Goal: Task Accomplishment & Management: Use online tool/utility

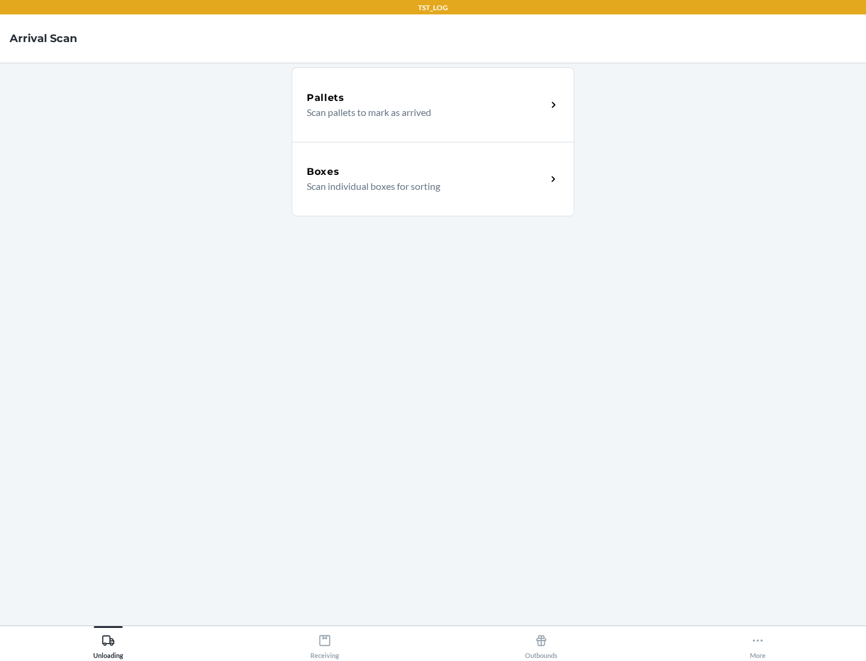
click at [426, 172] on div "Boxes" at bounding box center [427, 172] width 240 height 14
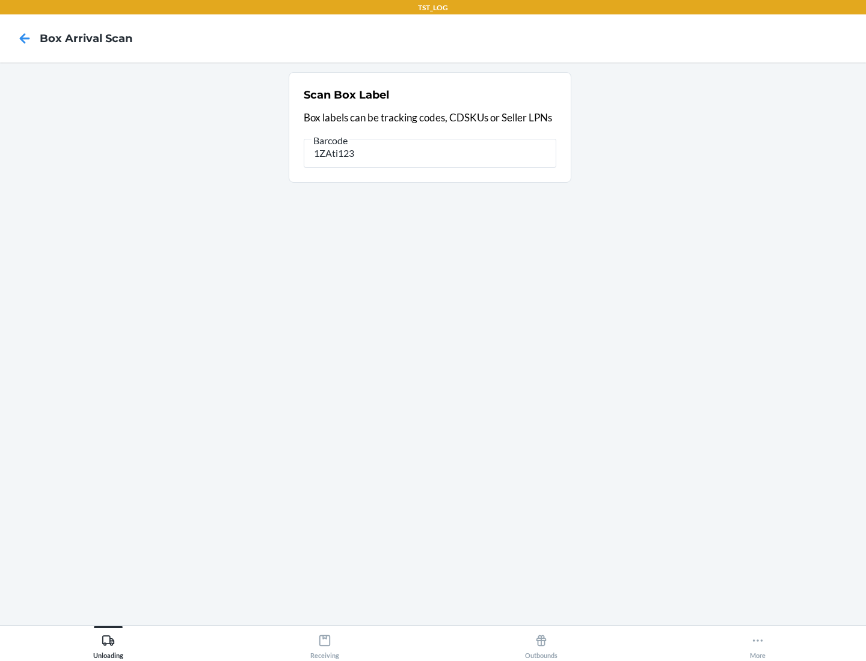
type input "1ZAti123"
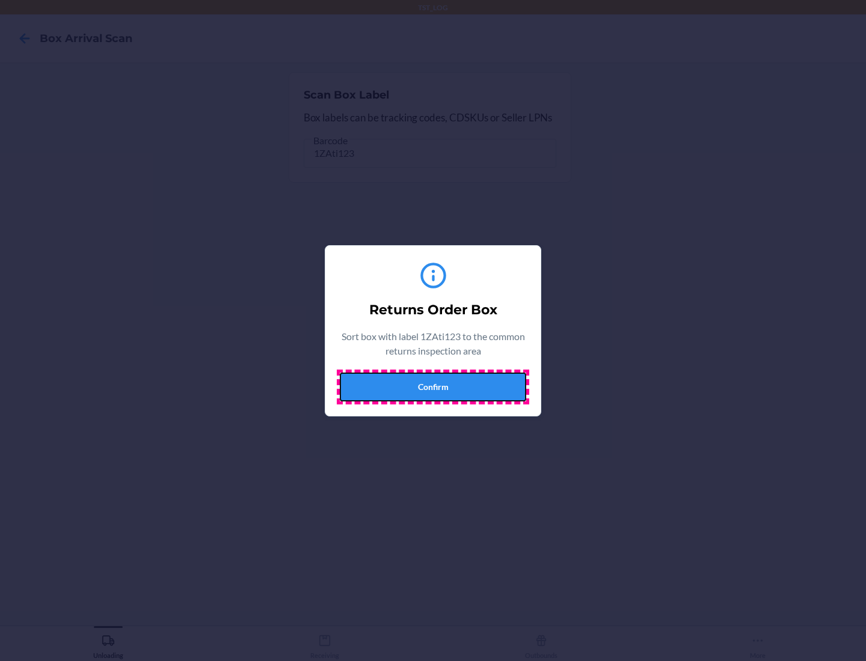
click at [433, 387] on button "Confirm" at bounding box center [433, 387] width 186 height 29
